Goal: Browse casually: Explore the website without a specific task or goal

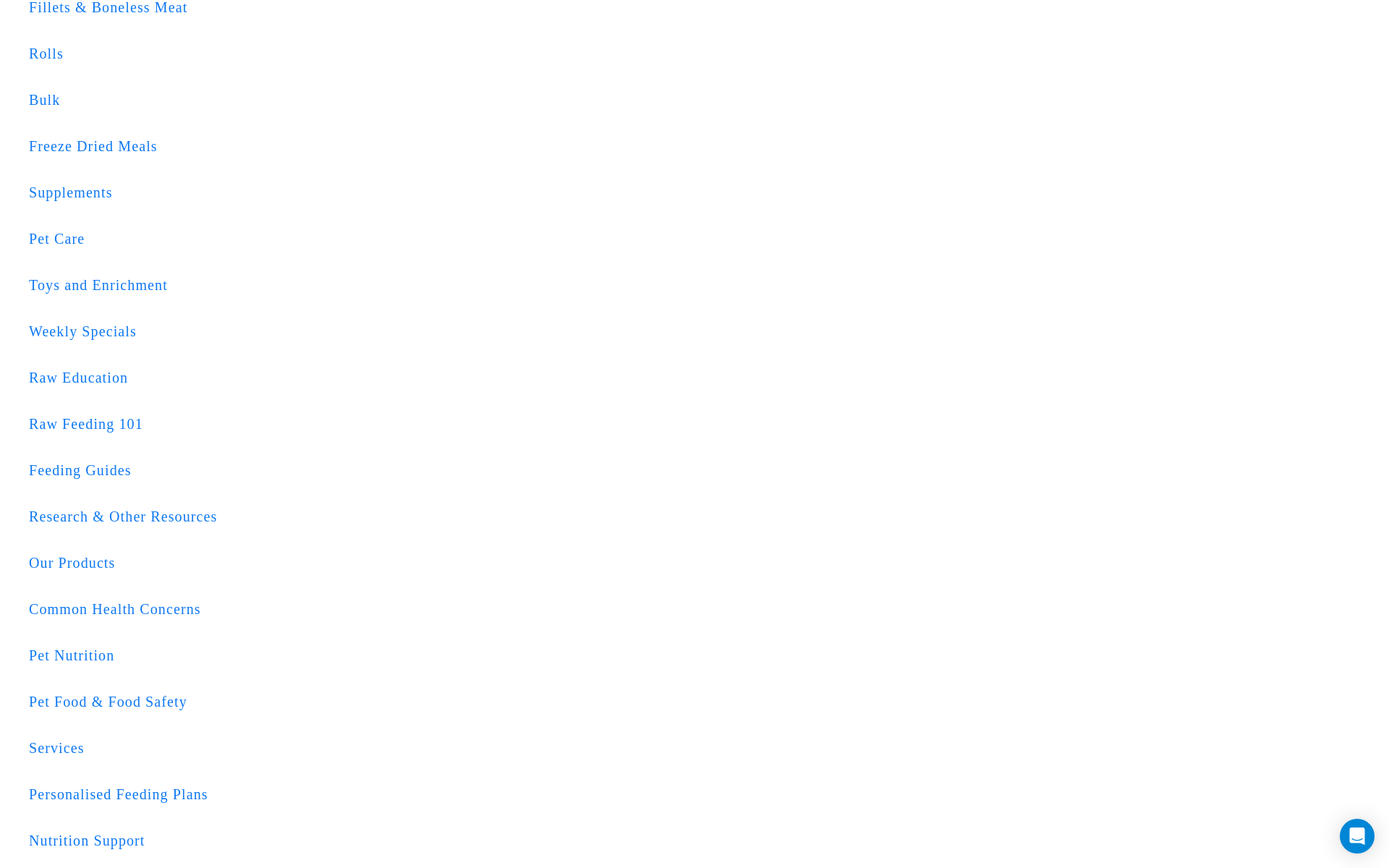
scroll to position [3094, 0]
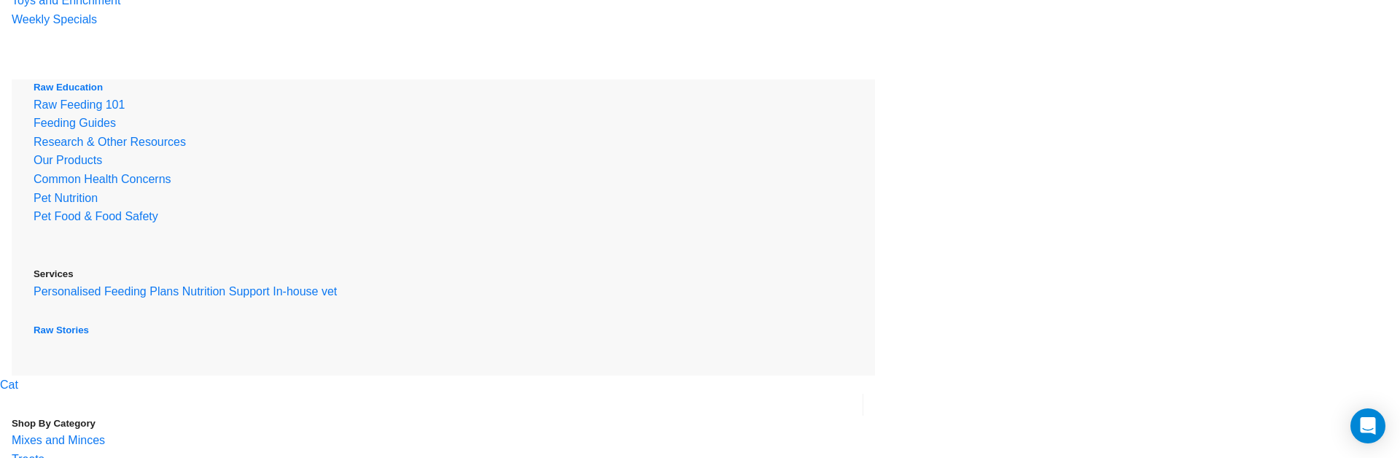
scroll to position [486, 0]
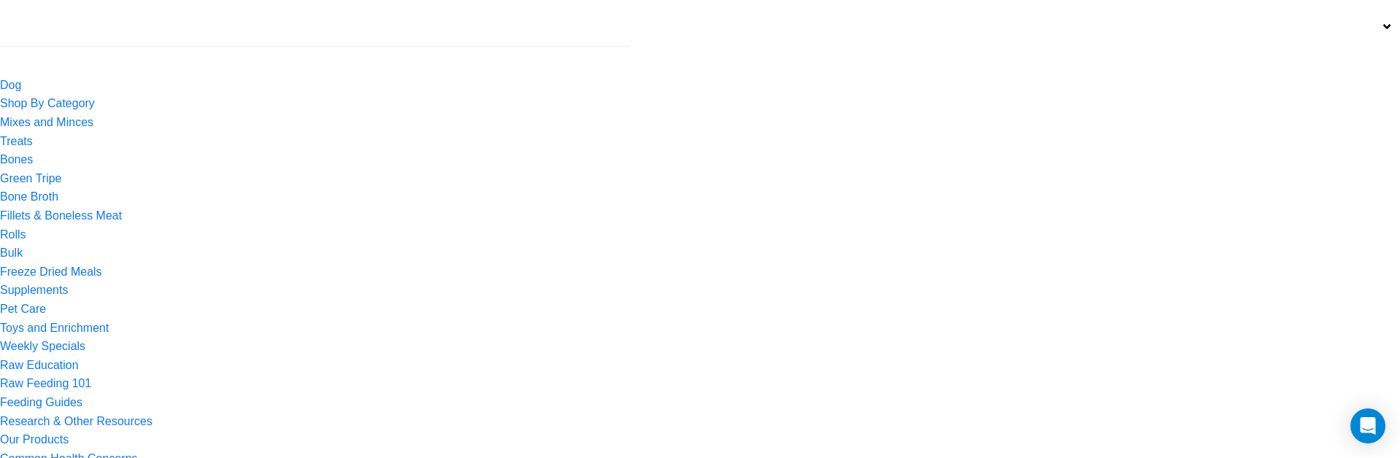
scroll to position [1547, 0]
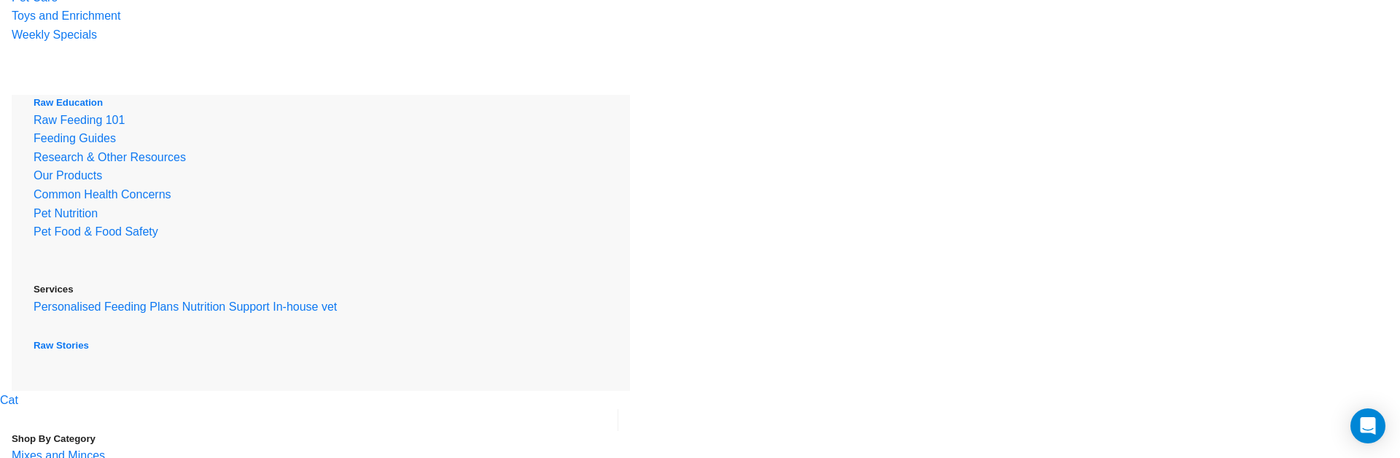
scroll to position [464, 0]
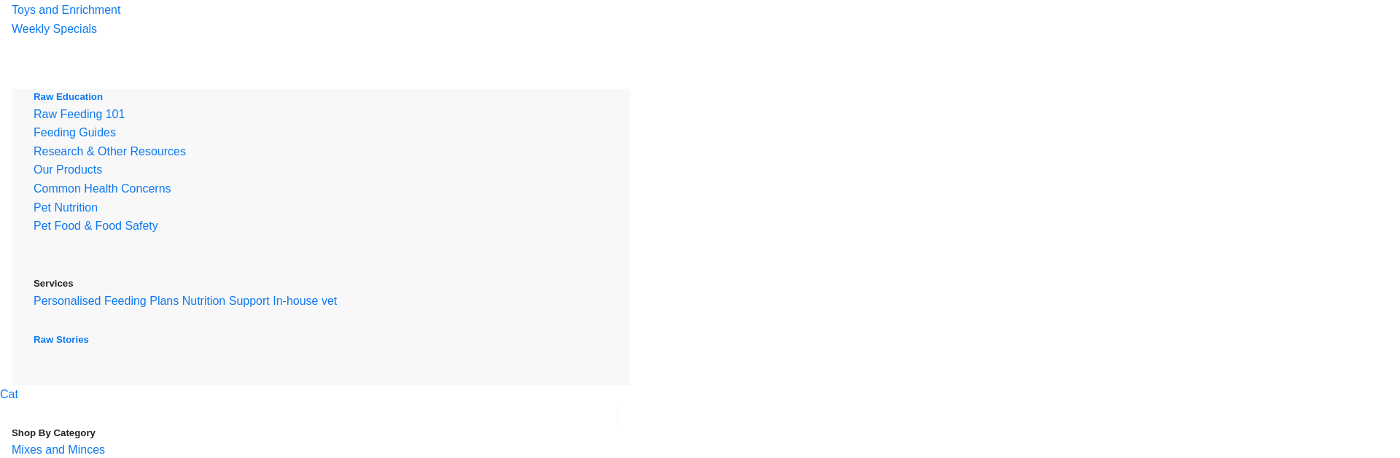
scroll to position [484, 0]
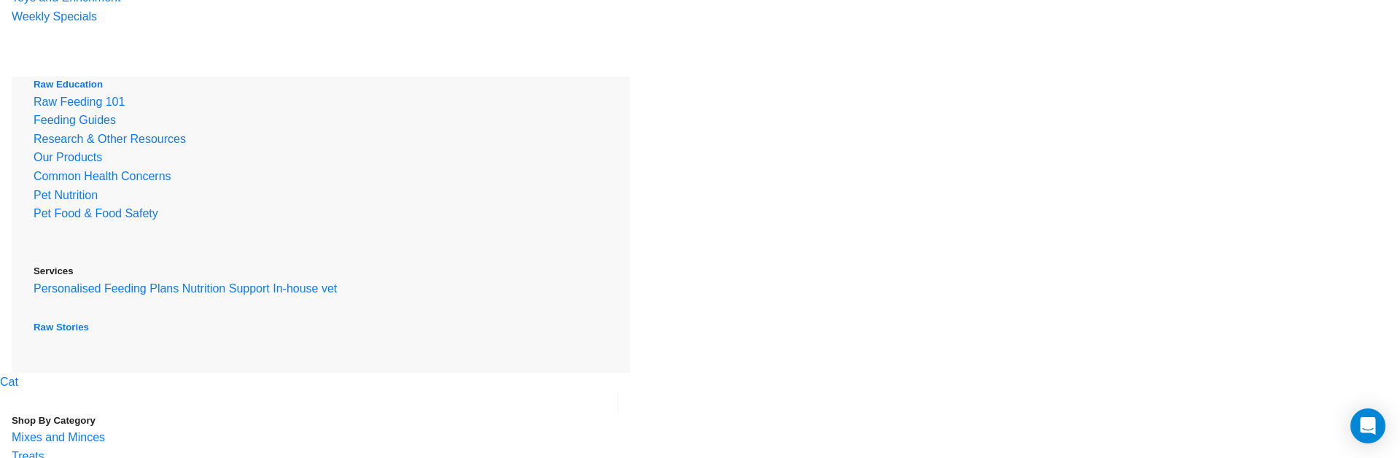
scroll to position [467, 0]
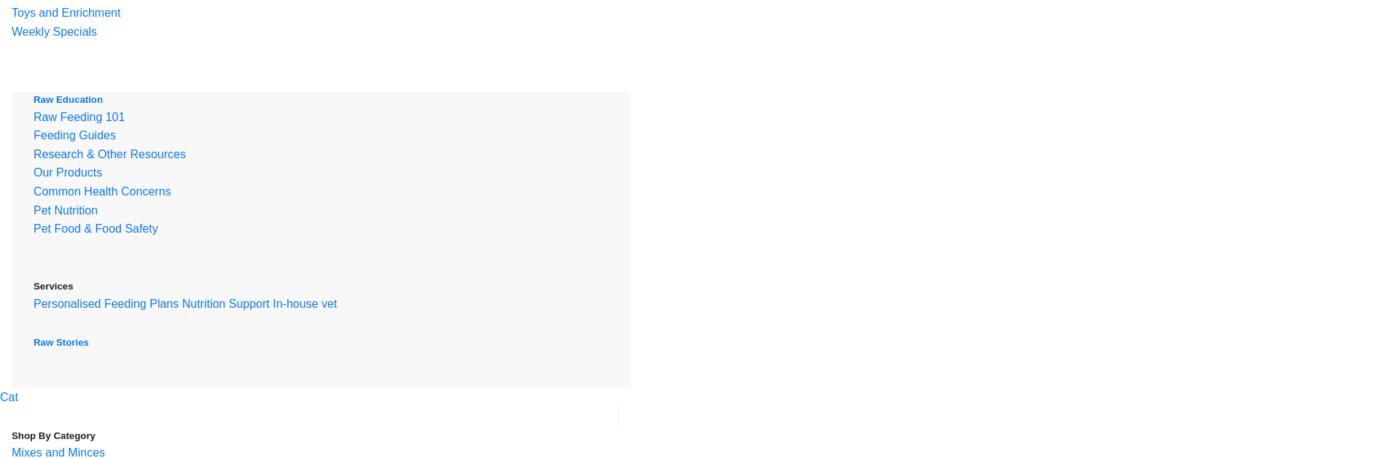
scroll to position [467, 0]
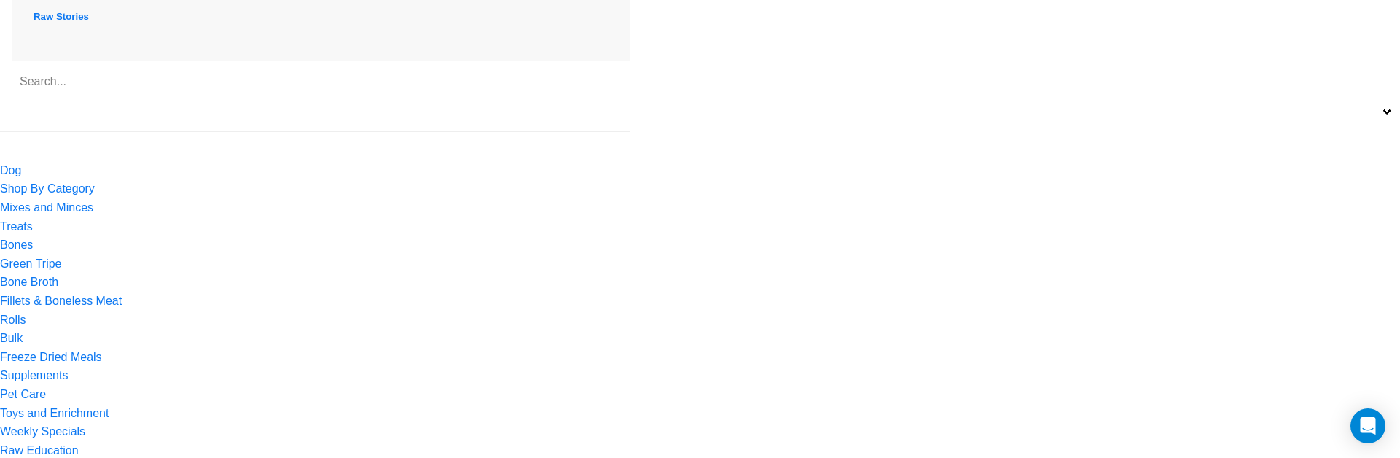
scroll to position [1396, 0]
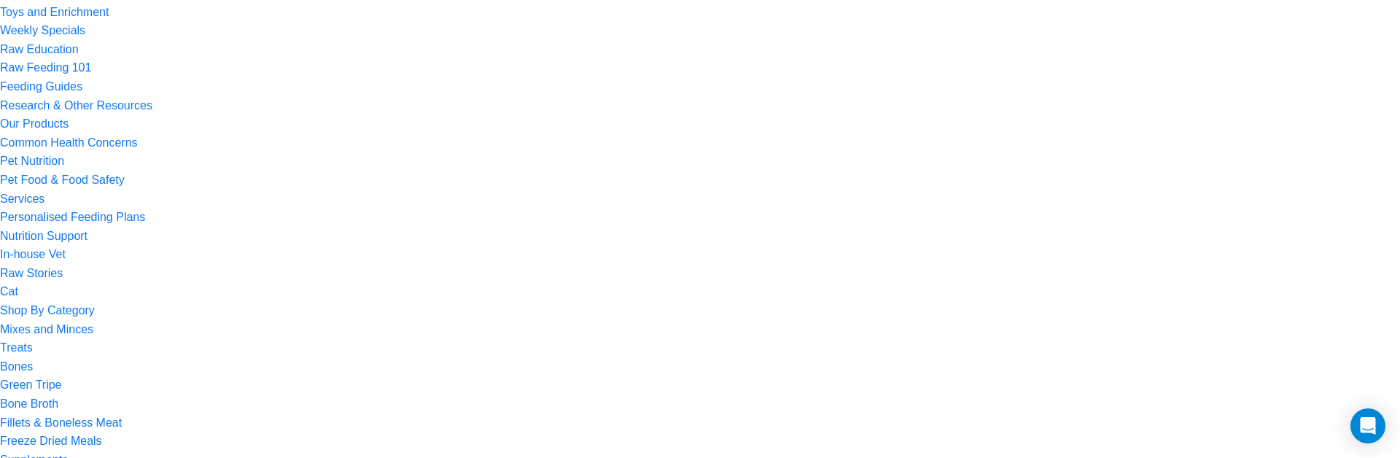
scroll to position [1811, 0]
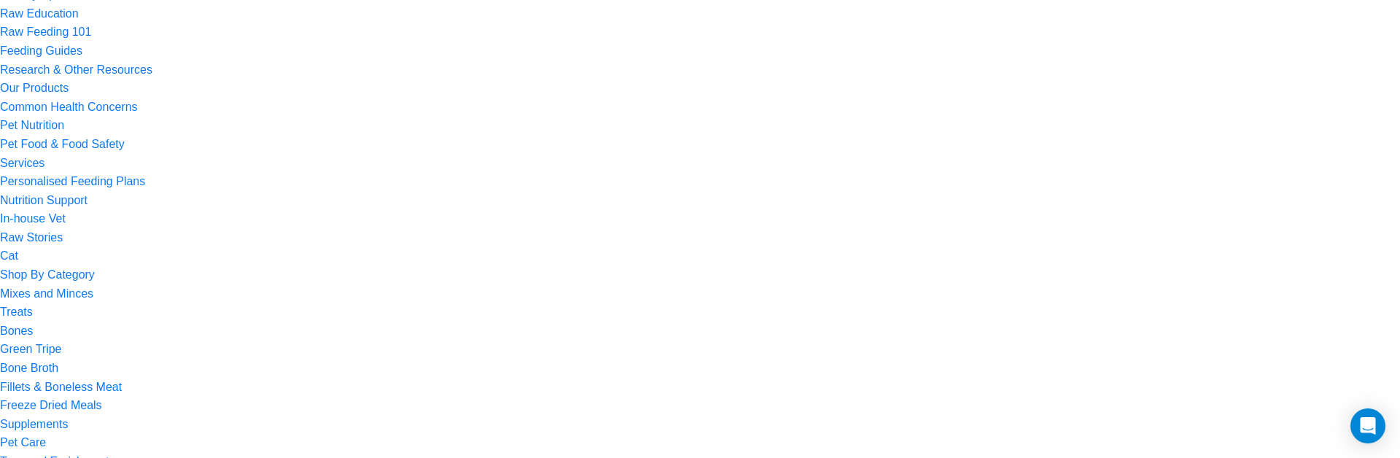
scroll to position [1814, 0]
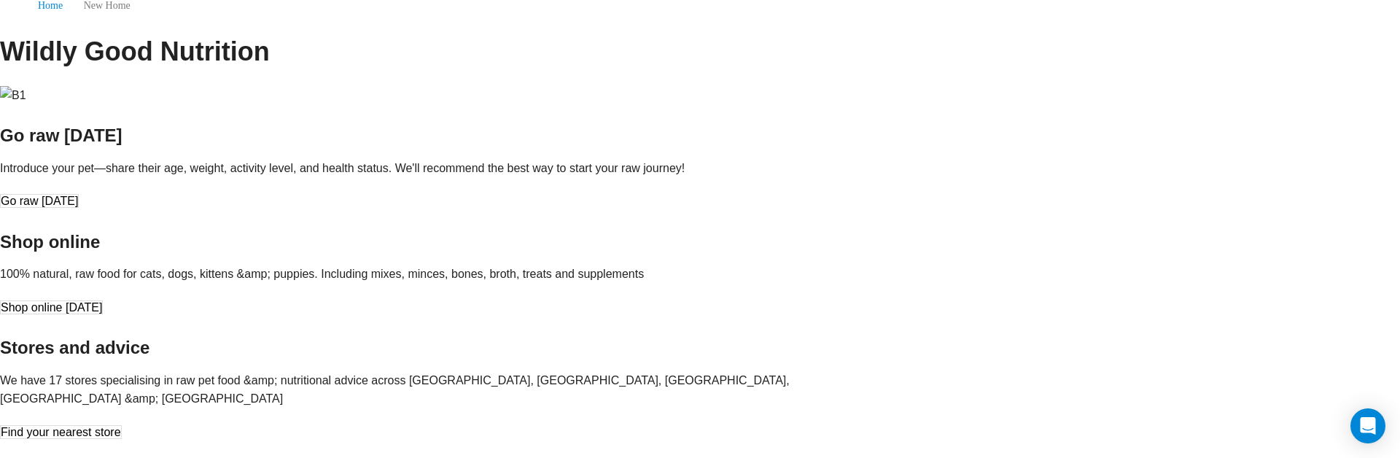
scroll to position [2899, 0]
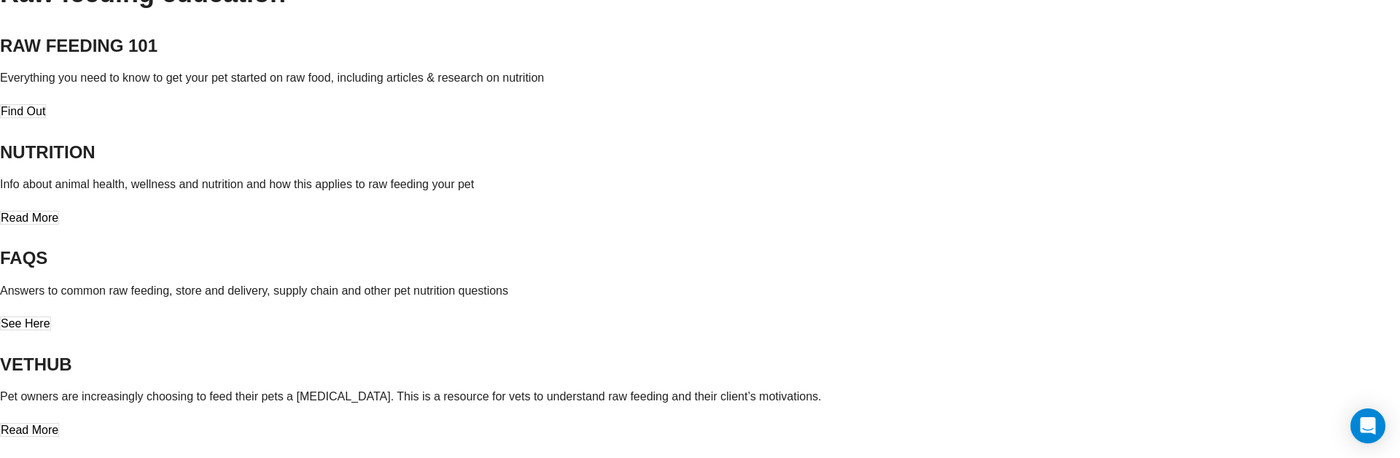
scroll to position [3686, 0]
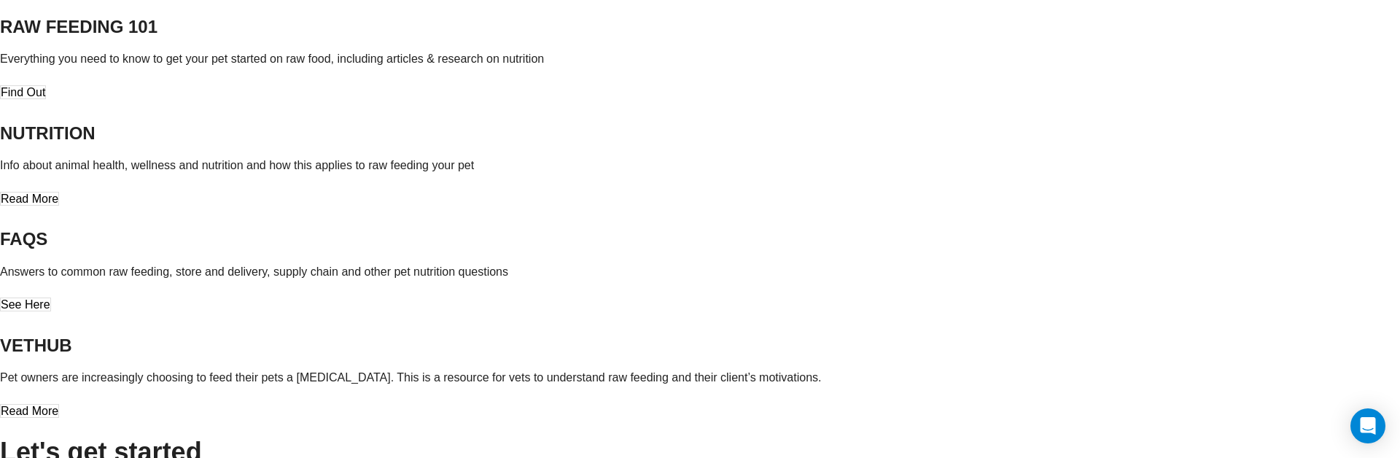
scroll to position [3695, 0]
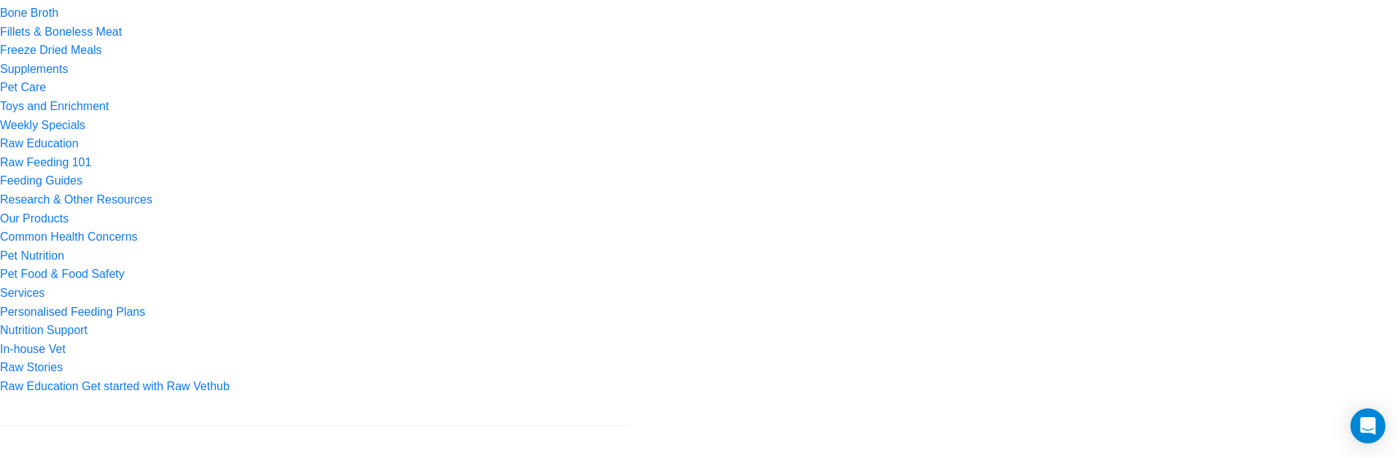
scroll to position [2189, 0]
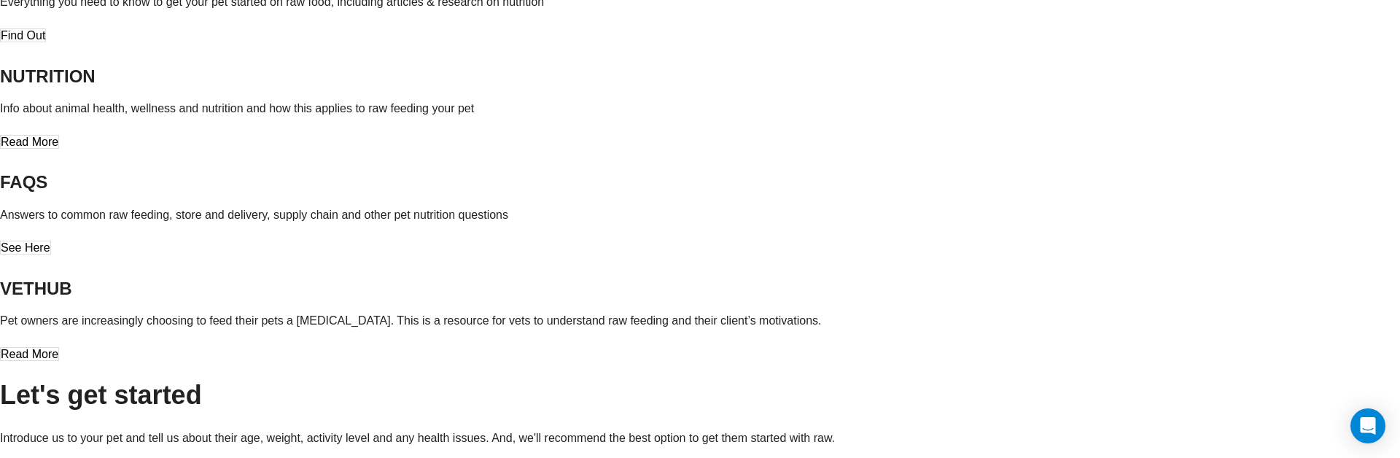
scroll to position [3750, 0]
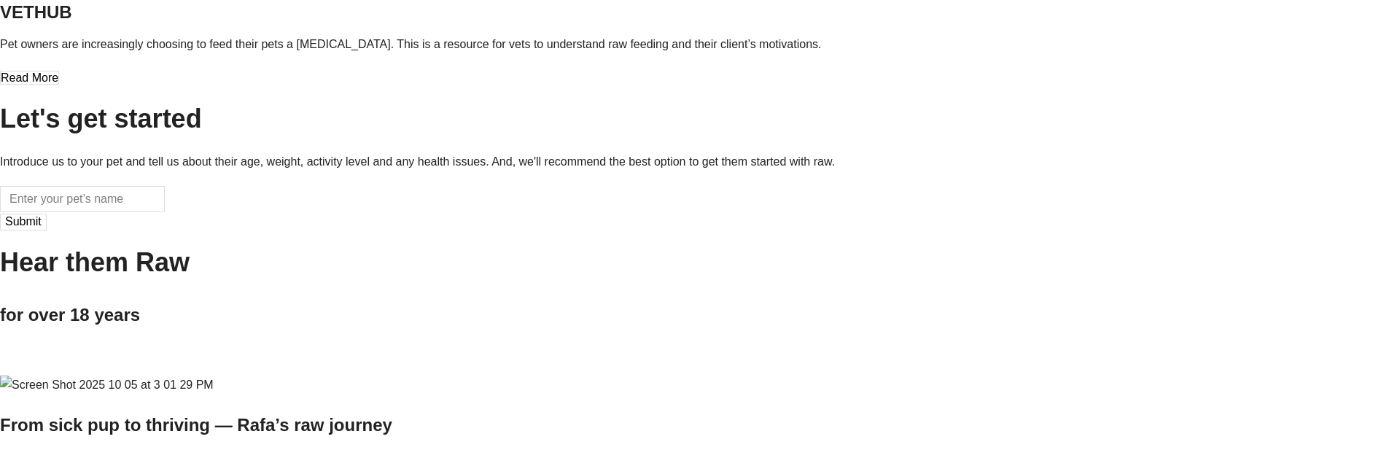
scroll to position [3750, 0]
